Goal: Information Seeking & Learning: Compare options

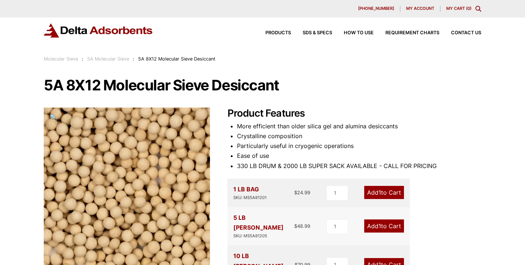
click at [68, 58] on link "Molecular Sieve" at bounding box center [61, 58] width 34 height 5
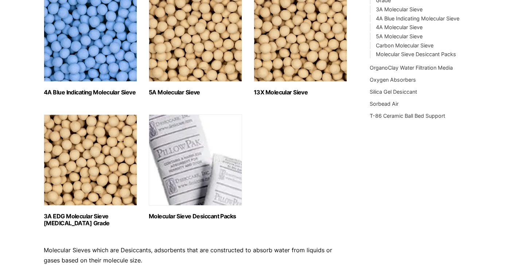
scroll to position [257, 0]
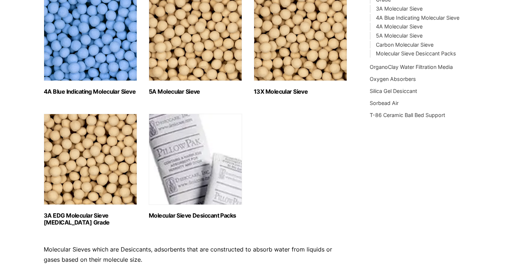
click at [119, 187] on img "Visit product category 3A EDG Molecular Sieve Ethanol Grade" at bounding box center [90, 159] width 93 height 91
click at [211, 59] on img "Visit product category 5A Molecular Sieve" at bounding box center [195, 35] width 93 height 91
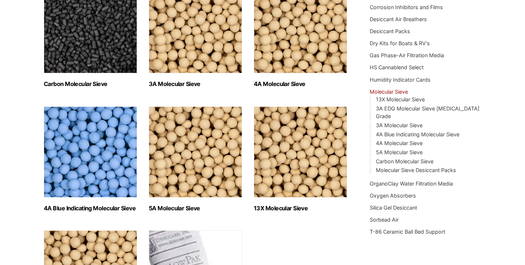
scroll to position [135, 0]
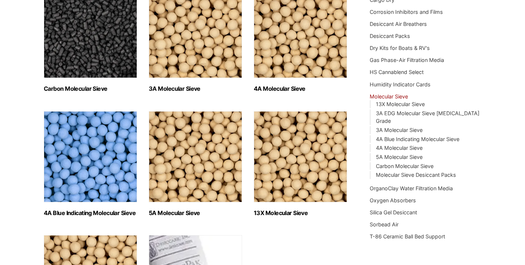
click at [92, 41] on img "Visit product category Carbon Molecular Sieve" at bounding box center [90, 32] width 93 height 91
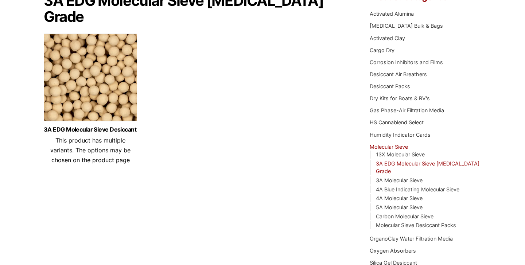
scroll to position [84, 0]
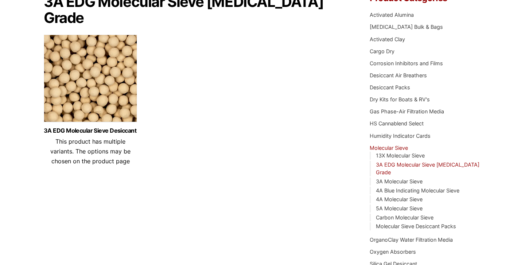
click at [130, 99] on img at bounding box center [90, 80] width 93 height 91
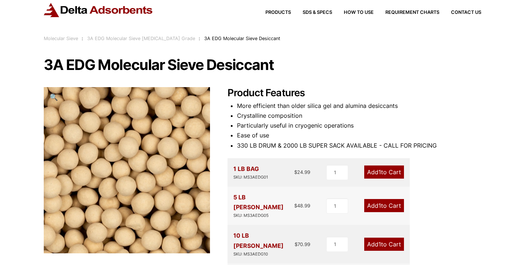
scroll to position [19, 0]
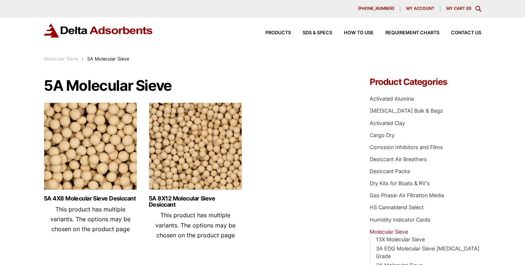
scroll to position [24, 0]
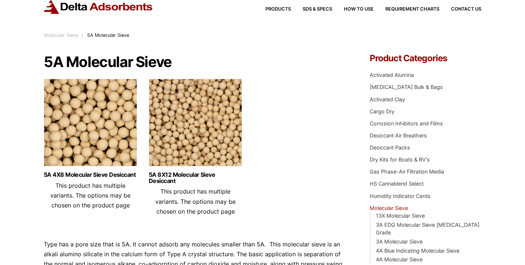
click at [167, 115] on img at bounding box center [195, 124] width 93 height 91
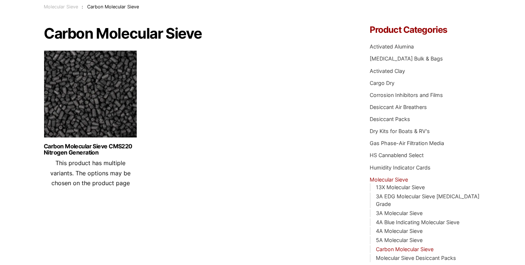
scroll to position [36, 0]
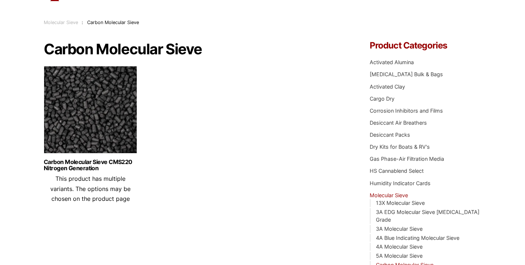
click at [122, 111] on img at bounding box center [90, 111] width 93 height 91
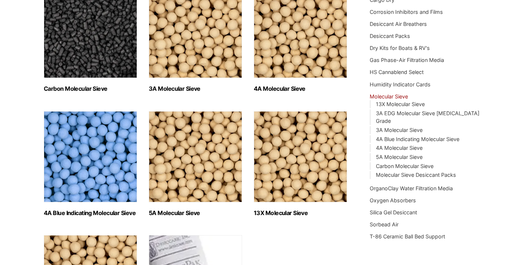
click at [217, 39] on img "Visit product category 3A Molecular Sieve" at bounding box center [195, 32] width 93 height 91
click at [235, 59] on img "Visit product category 3A Molecular Sieve" at bounding box center [195, 32] width 93 height 91
click at [326, 61] on img "Visit product category 4A Molecular Sieve" at bounding box center [300, 32] width 93 height 91
click at [86, 147] on img "Visit product category 4A Blue Indicating Molecular Sieve" at bounding box center [90, 156] width 93 height 91
click at [182, 124] on img "Visit product category 5A Molecular Sieve" at bounding box center [195, 156] width 93 height 91
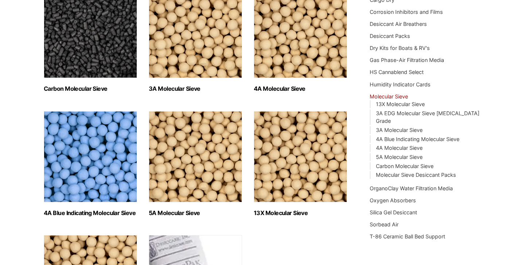
click at [278, 141] on img "Visit product category 13X Molecular Sieve" at bounding box center [300, 156] width 93 height 91
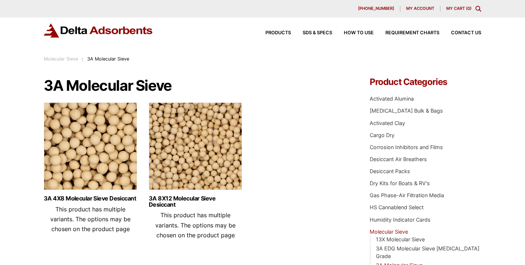
click at [127, 131] on img at bounding box center [90, 148] width 93 height 91
click at [200, 150] on img at bounding box center [195, 148] width 93 height 91
click at [133, 140] on img at bounding box center [90, 148] width 93 height 91
click at [202, 125] on img at bounding box center [195, 148] width 93 height 91
click at [105, 115] on img at bounding box center [90, 148] width 93 height 91
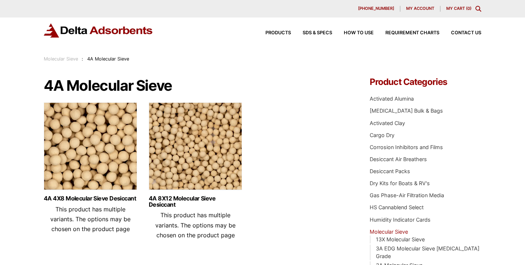
click at [232, 156] on img at bounding box center [195, 148] width 93 height 91
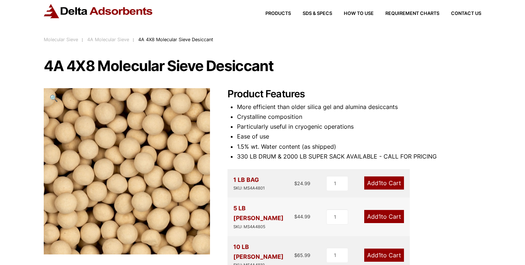
scroll to position [21, 0]
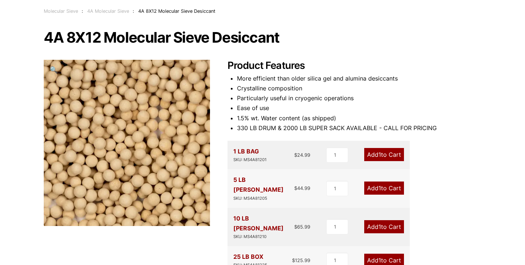
scroll to position [47, 0]
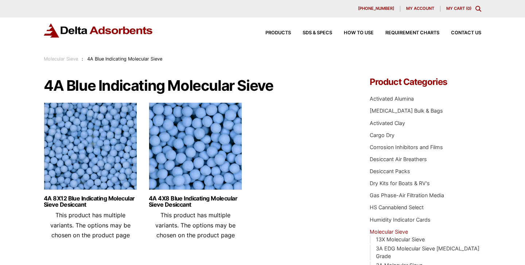
click at [87, 146] on img at bounding box center [90, 148] width 93 height 91
click at [202, 144] on img at bounding box center [195, 148] width 93 height 91
click at [107, 142] on img at bounding box center [90, 148] width 93 height 91
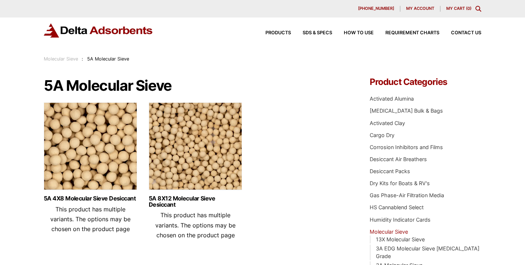
click at [105, 143] on img at bounding box center [90, 148] width 93 height 91
click at [178, 148] on img at bounding box center [195, 148] width 93 height 91
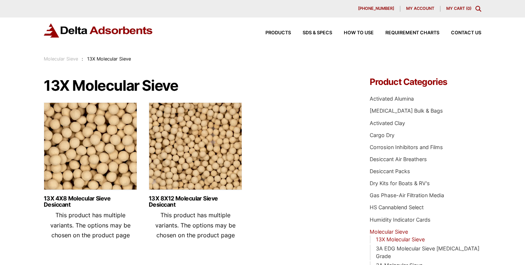
scroll to position [23, 0]
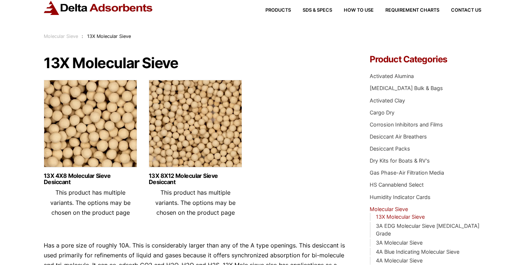
click at [100, 114] on img at bounding box center [90, 125] width 93 height 91
click at [184, 105] on img at bounding box center [195, 125] width 93 height 91
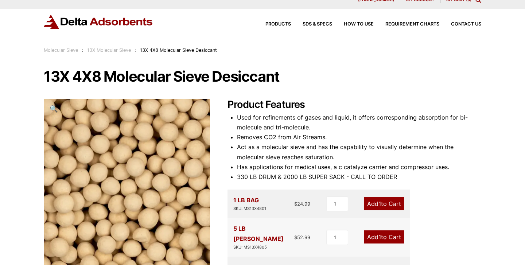
scroll to position [14, 0]
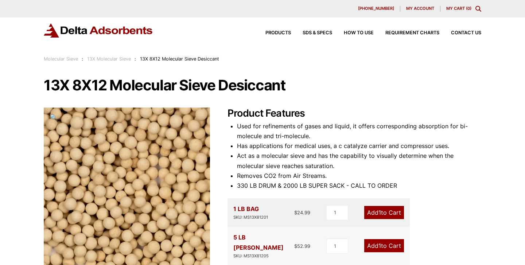
click at [71, 55] on div "Molecular Sieve : 13X Molecular Sieve : 13X 8X12 Molecular Sieve Desiccant" at bounding box center [131, 59] width 175 height 8
click at [69, 61] on link "Molecular Sieve" at bounding box center [61, 58] width 34 height 5
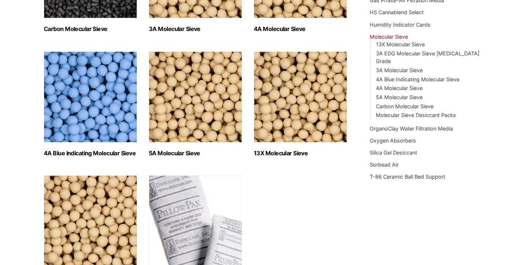
scroll to position [218, 0]
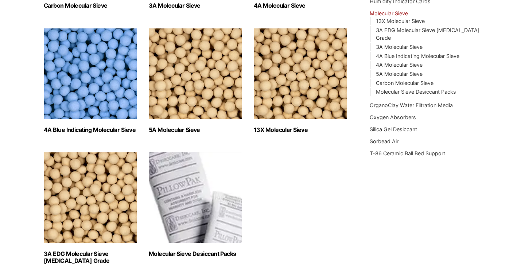
click at [93, 186] on img "Visit product category 3A EDG Molecular Sieve Ethanol Grade" at bounding box center [90, 197] width 93 height 91
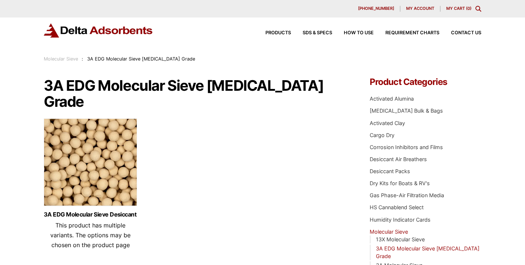
click at [106, 132] on img at bounding box center [90, 164] width 93 height 91
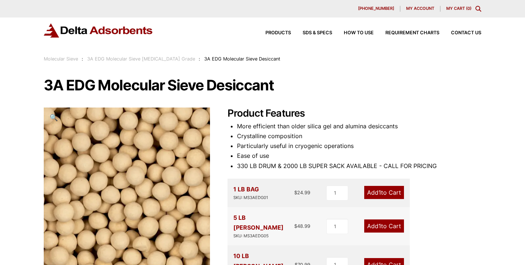
click at [62, 58] on link "Molecular Sieve" at bounding box center [61, 58] width 34 height 5
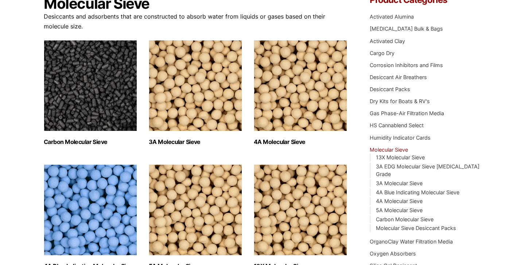
scroll to position [70, 0]
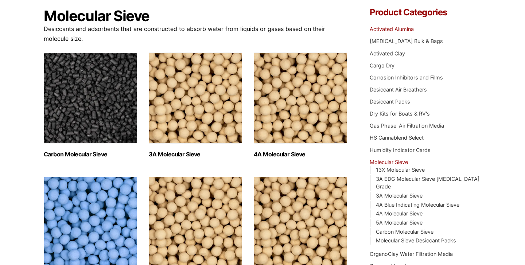
click at [398, 30] on link "Activated Alumina" at bounding box center [392, 29] width 44 height 6
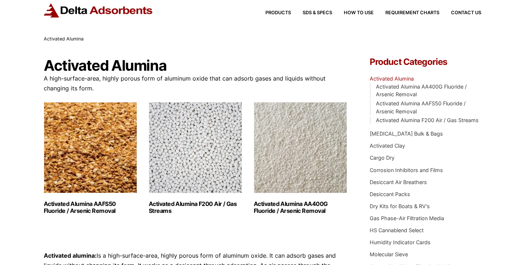
scroll to position [21, 0]
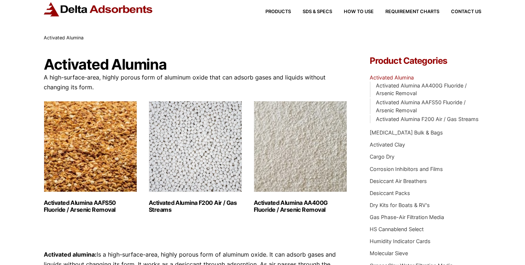
click at [98, 153] on img "Visit product category Activated Alumina AAFS50 Fluoride / Arsenic Removal" at bounding box center [90, 146] width 93 height 91
click at [215, 118] on img "Visit product category Activated Alumina F200 Air / Gas Streams" at bounding box center [195, 146] width 93 height 91
click at [315, 164] on img "Visit product category Activated Alumina AA400G Fluoride / Arsenic Removal" at bounding box center [300, 146] width 93 height 91
click at [95, 137] on img "Visit product category Activated Alumina AAFS50 Fluoride / Arsenic Removal" at bounding box center [90, 146] width 93 height 91
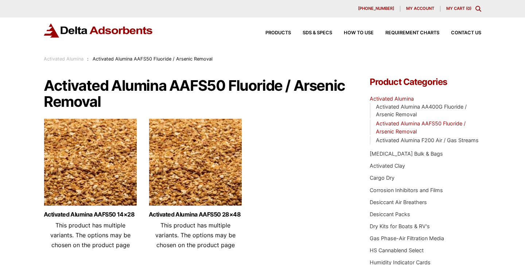
click at [100, 152] on img at bounding box center [90, 164] width 93 height 91
click at [162, 117] on div "Activated Alumina AAFS50 Fluoride / Arsenic Removal Activated Alumina AAFS50 14…" at bounding box center [196, 204] width 304 height 253
click at [172, 138] on img at bounding box center [195, 164] width 93 height 91
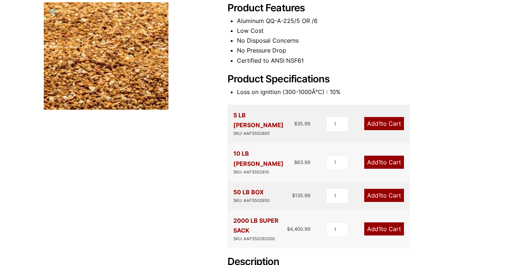
scroll to position [101, 0]
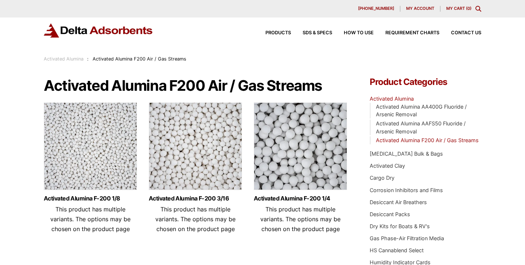
click at [112, 131] on img at bounding box center [90, 148] width 93 height 91
click at [160, 113] on img at bounding box center [195, 148] width 93 height 91
click at [284, 131] on img at bounding box center [300, 148] width 93 height 91
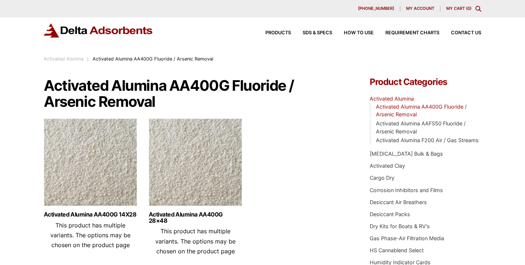
click at [139, 169] on ul "Activated Alumina AA400G 14X28 This product has multiple variants. The options …" at bounding box center [196, 190] width 304 height 143
click at [119, 165] on img at bounding box center [90, 164] width 93 height 91
click at [223, 144] on img at bounding box center [195, 164] width 93 height 91
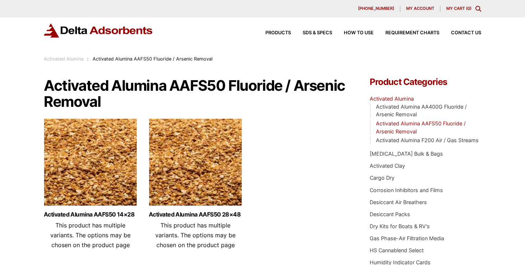
click at [128, 159] on img at bounding box center [90, 164] width 93 height 91
click at [218, 147] on img at bounding box center [195, 164] width 93 height 91
click at [82, 136] on img at bounding box center [90, 164] width 93 height 91
